Goal: Information Seeking & Learning: Learn about a topic

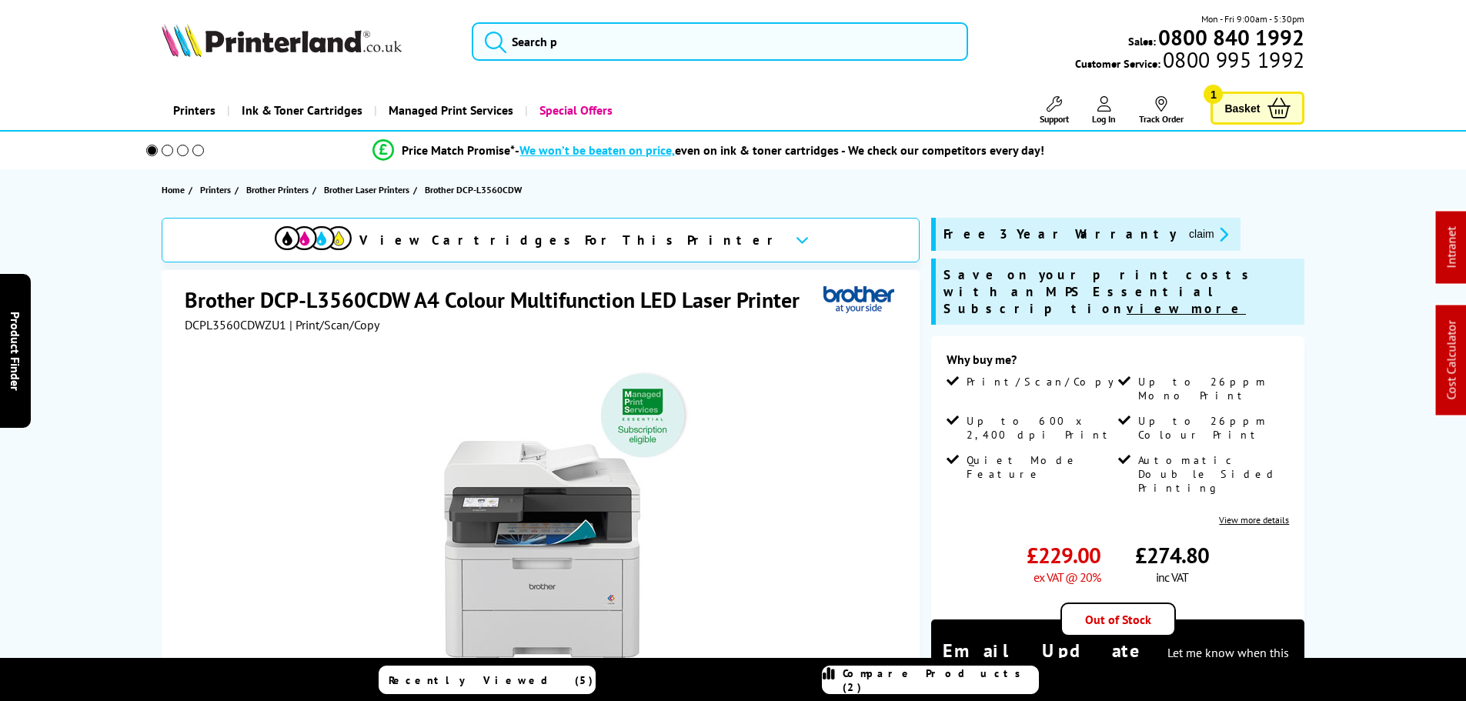
click at [216, 325] on span "DCPL3560CDWZU1" at bounding box center [236, 324] width 102 height 15
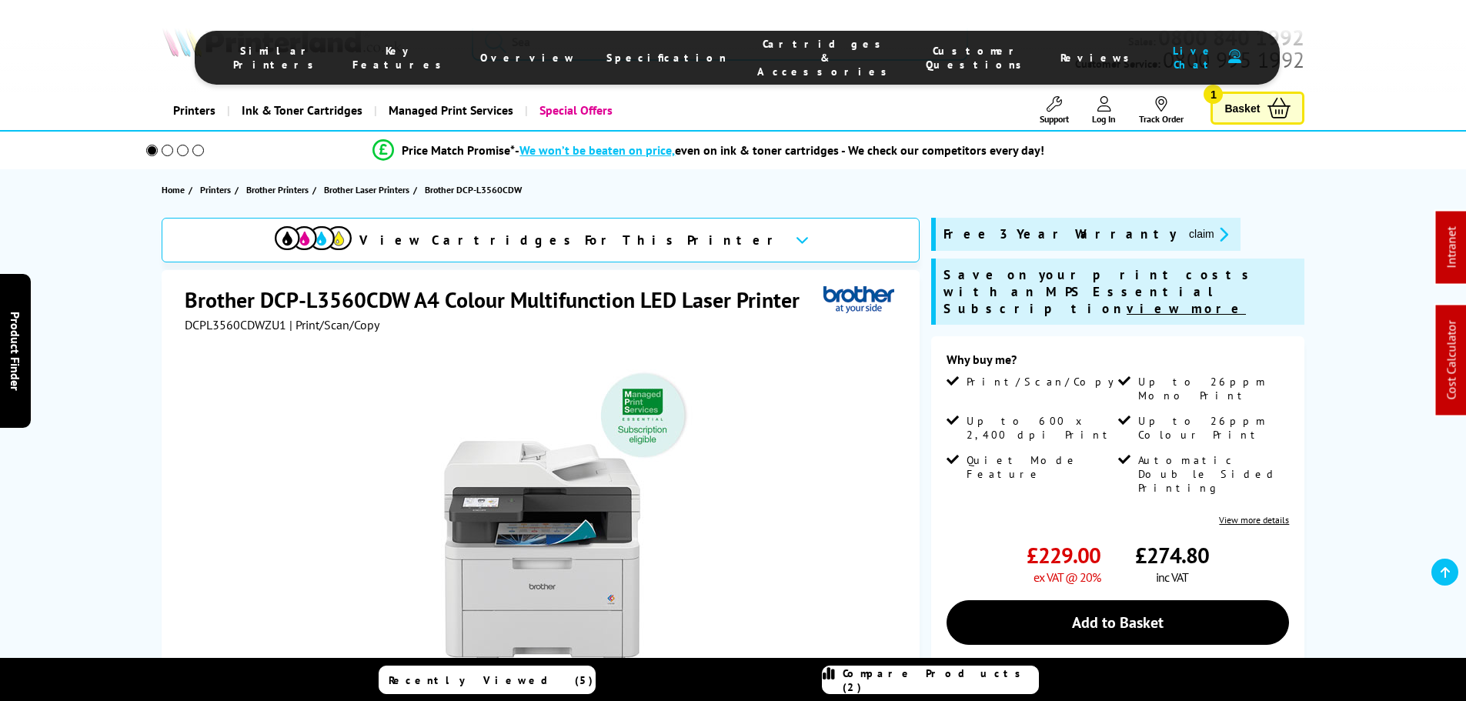
scroll to position [308, 0]
